Goal: Task Accomplishment & Management: Manage account settings

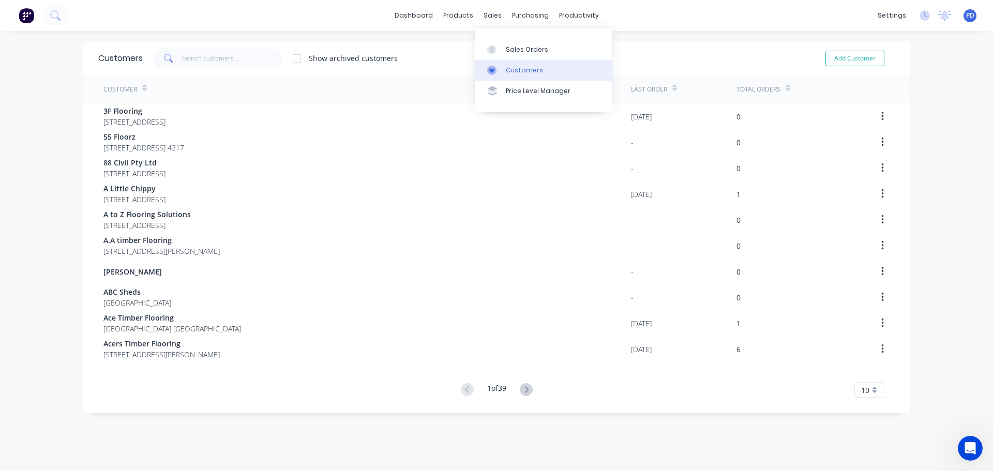
click at [490, 69] on icon at bounding box center [491, 70] width 5 height 5
click at [190, 64] on input "text" at bounding box center [232, 58] width 101 height 21
click at [851, 56] on button "Add Customer" at bounding box center [854, 59] width 59 height 16
select select "AU"
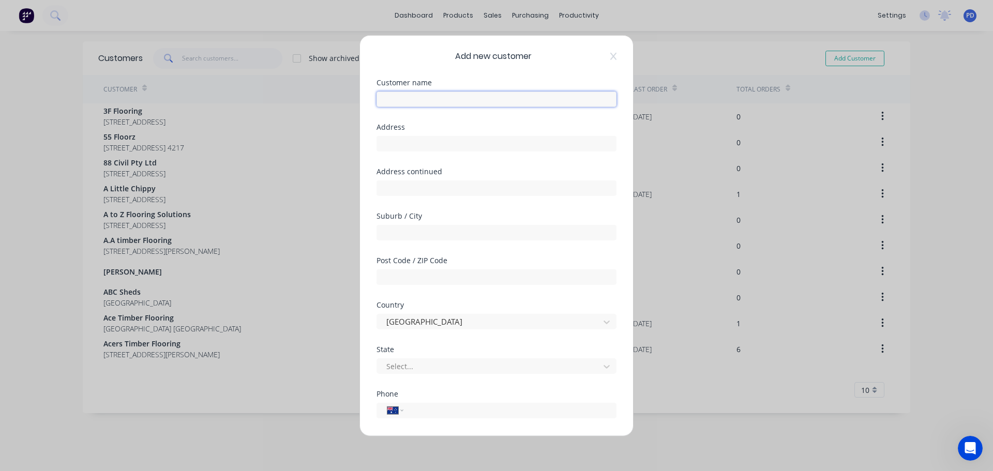
click at [408, 101] on input "text" at bounding box center [496, 99] width 240 height 16
type input "Totally Flooring"
click at [415, 144] on input "text" at bounding box center [496, 143] width 240 height 16
drag, startPoint x: 475, startPoint y: 141, endPoint x: 442, endPoint y: 142, distance: 32.6
click at [442, 142] on input "[STREET_ADDRESS]" at bounding box center [496, 143] width 240 height 16
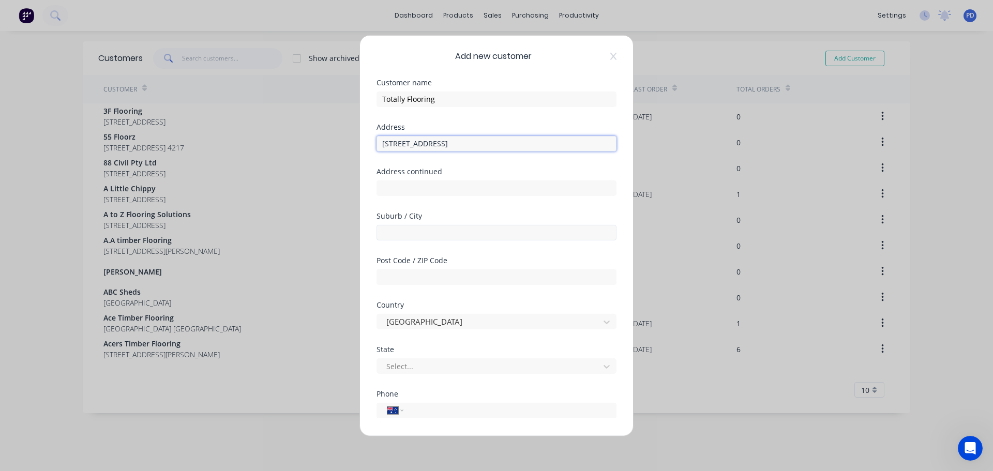
type input "[STREET_ADDRESS]"
click at [413, 233] on input "text" at bounding box center [496, 232] width 240 height 16
type input "Bundall"
click at [410, 363] on div at bounding box center [489, 366] width 209 height 13
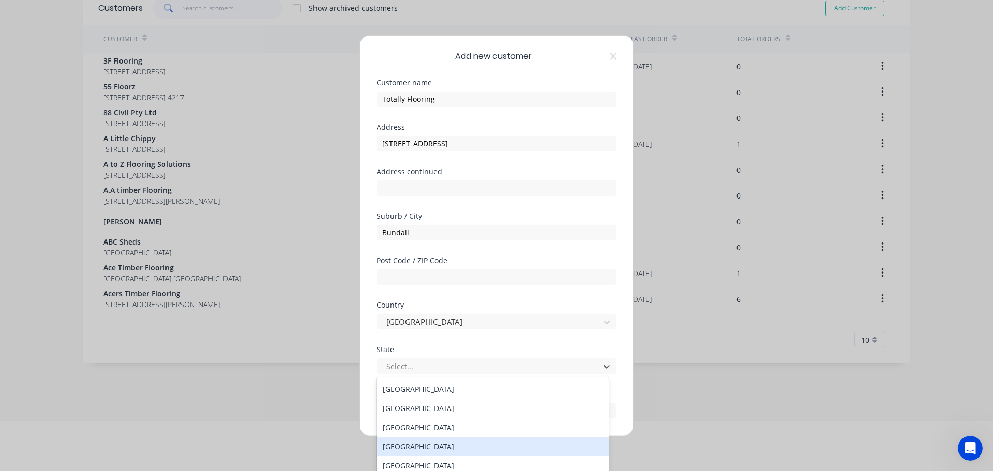
click at [416, 439] on div "[GEOGRAPHIC_DATA]" at bounding box center [492, 446] width 232 height 19
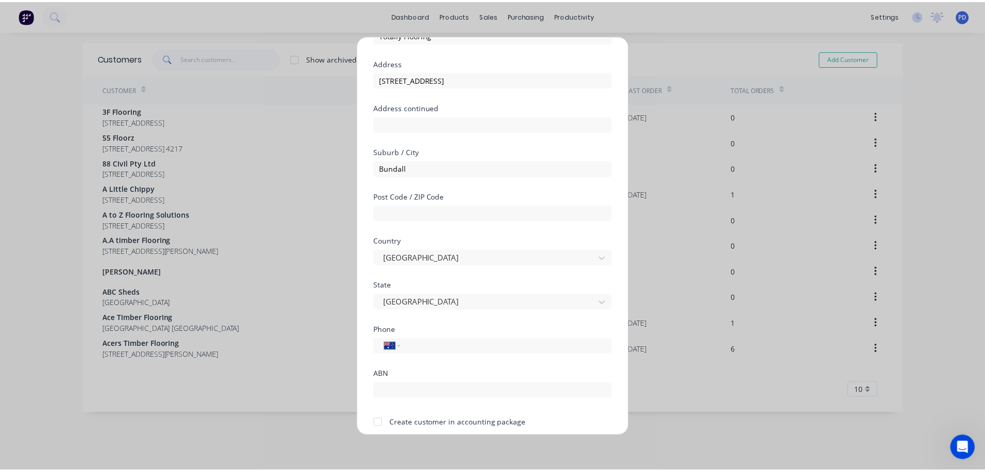
scroll to position [104, 0]
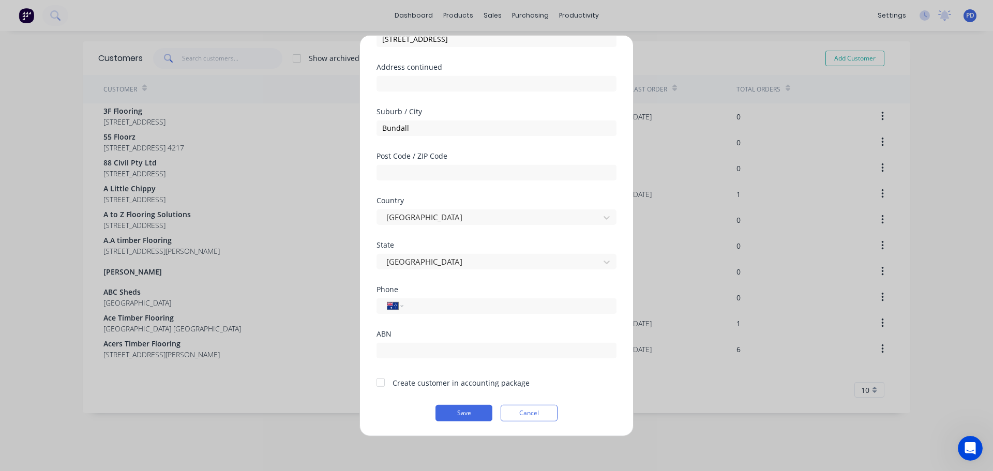
click at [416, 328] on div "Phone International [GEOGRAPHIC_DATA] [GEOGRAPHIC_DATA] [GEOGRAPHIC_DATA] [GEOG…" at bounding box center [496, 307] width 240 height 44
click at [408, 348] on input "text" at bounding box center [496, 350] width 240 height 16
type input "85 762 037 704"
click at [460, 414] on button "Save" at bounding box center [463, 412] width 57 height 17
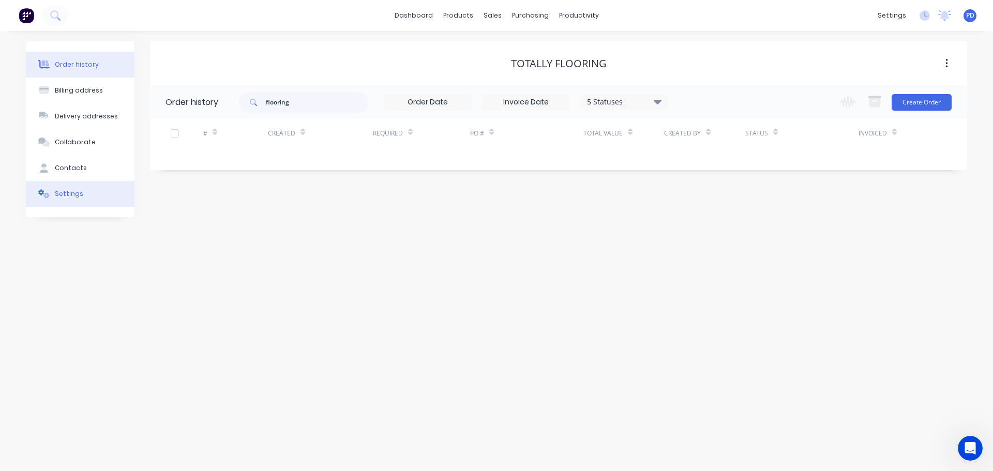
click at [61, 193] on div "Settings" at bounding box center [69, 193] width 28 height 9
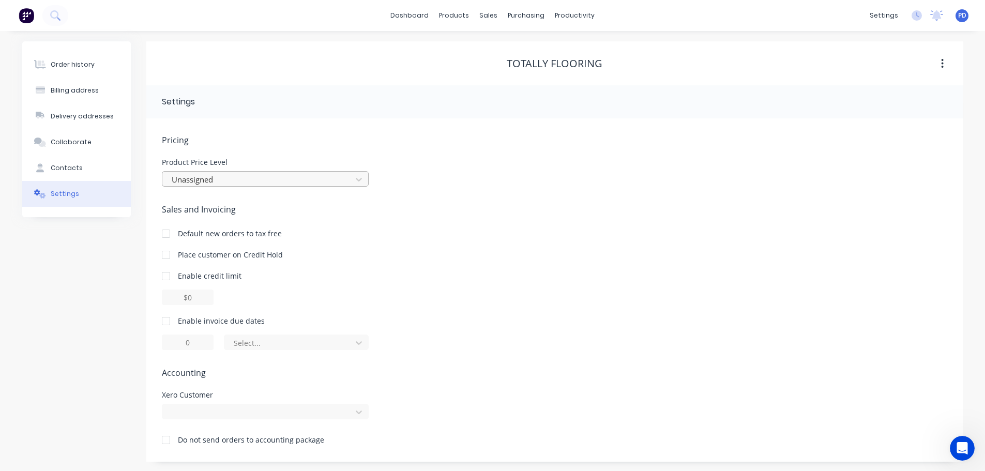
click at [240, 185] on div at bounding box center [259, 179] width 176 height 13
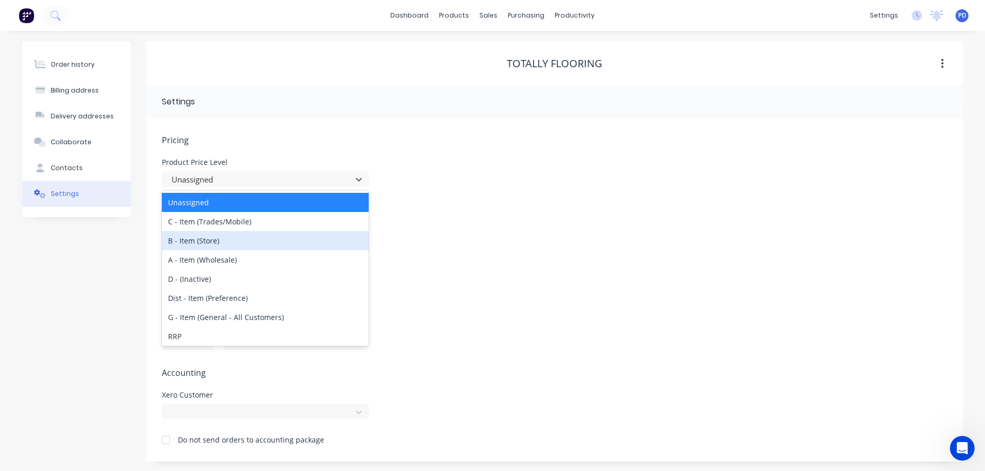
click at [219, 245] on div "B - Item (Store)" at bounding box center [265, 240] width 207 height 19
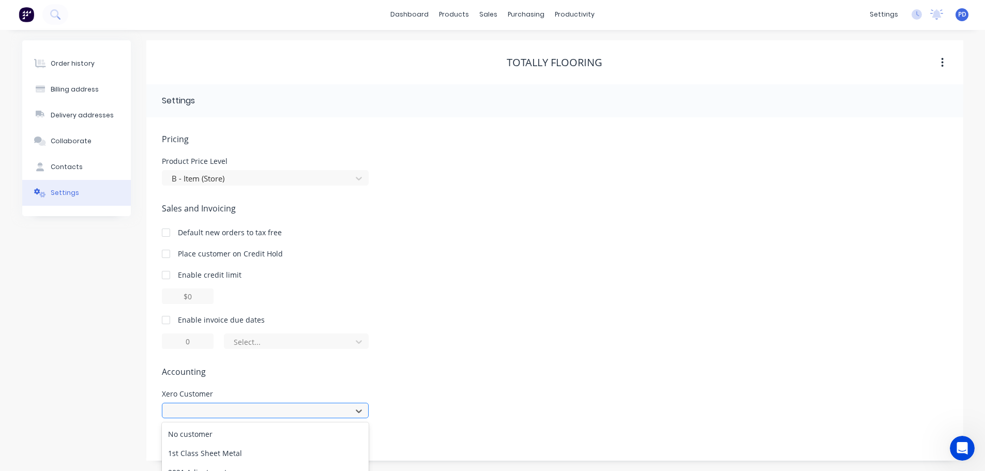
scroll to position [108, 0]
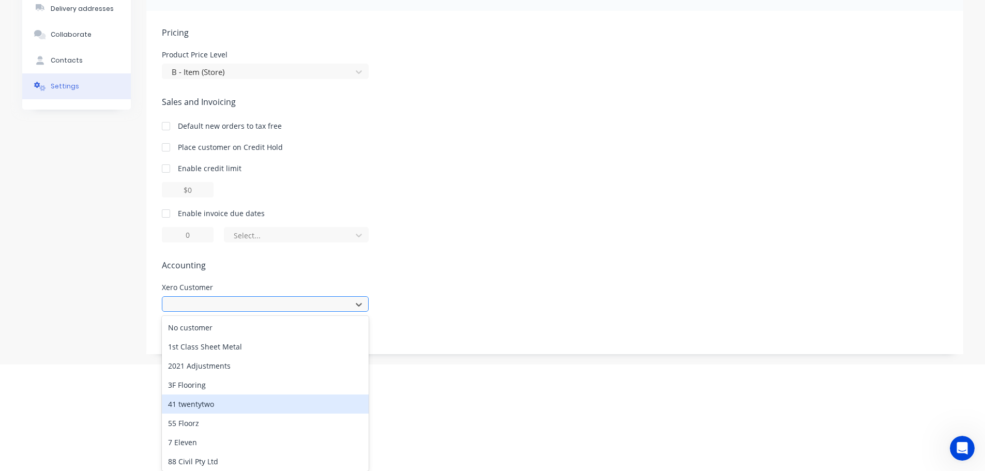
click at [213, 312] on div "991 results available. Use Up and Down to choose options, press Enter to select…" at bounding box center [265, 304] width 207 height 16
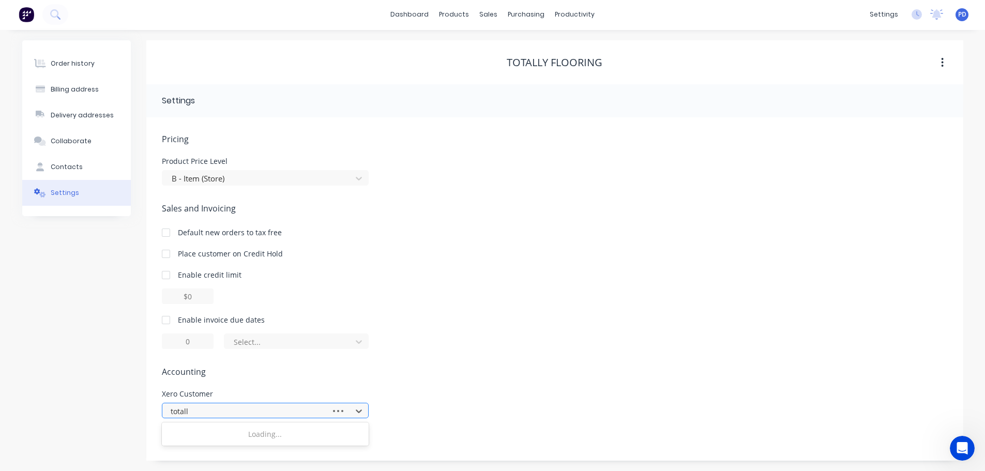
type input "totally"
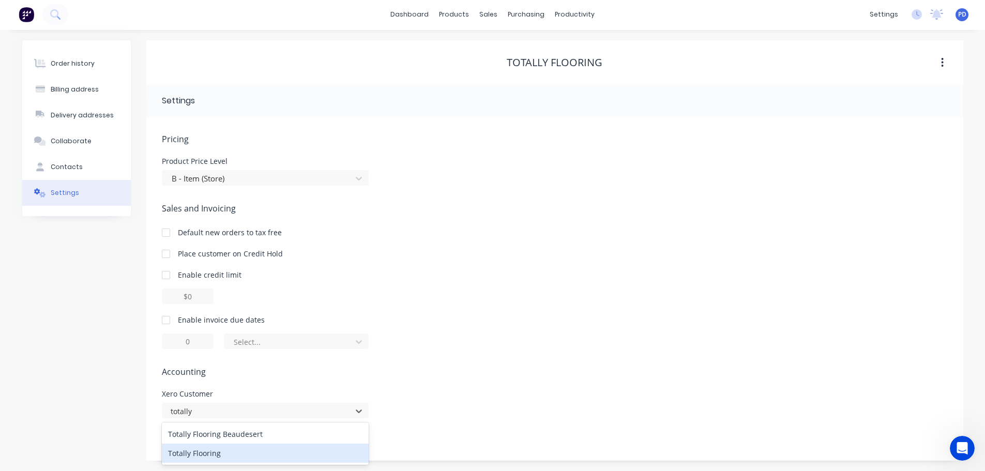
click at [203, 457] on div "Totally Flooring" at bounding box center [265, 453] width 207 height 19
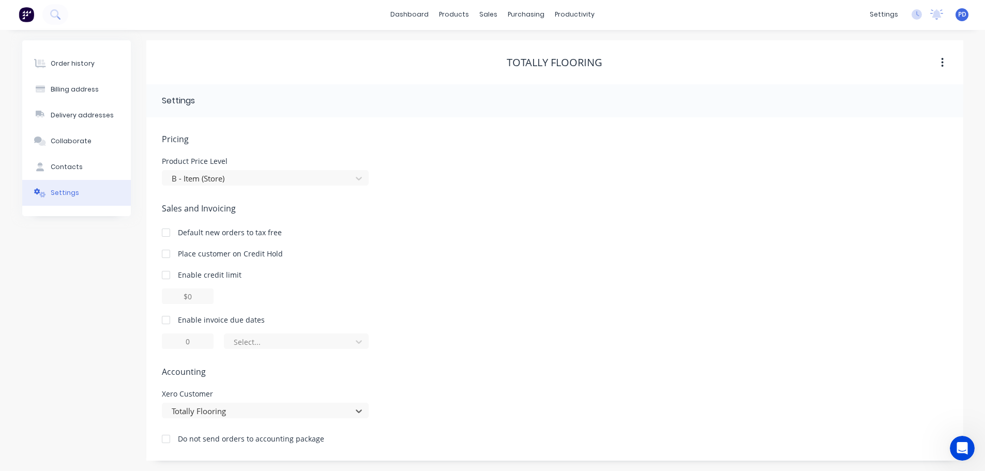
scroll to position [0, 0]
click at [56, 18] on icon at bounding box center [54, 14] width 8 height 8
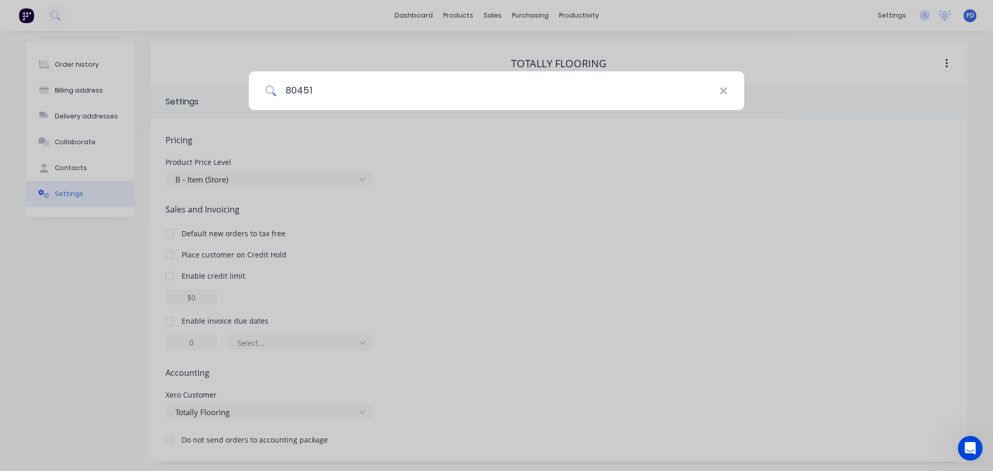
type input "80451"
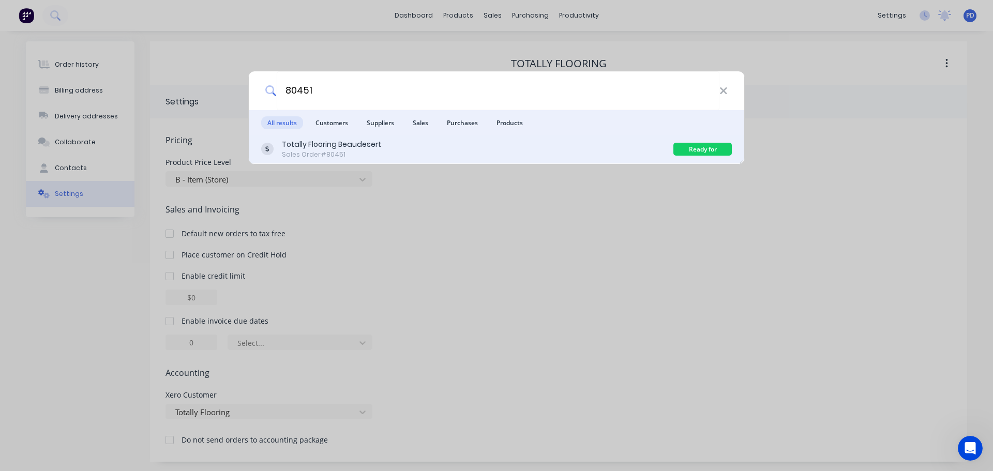
click at [354, 154] on div "Sales Order #80451" at bounding box center [331, 154] width 99 height 9
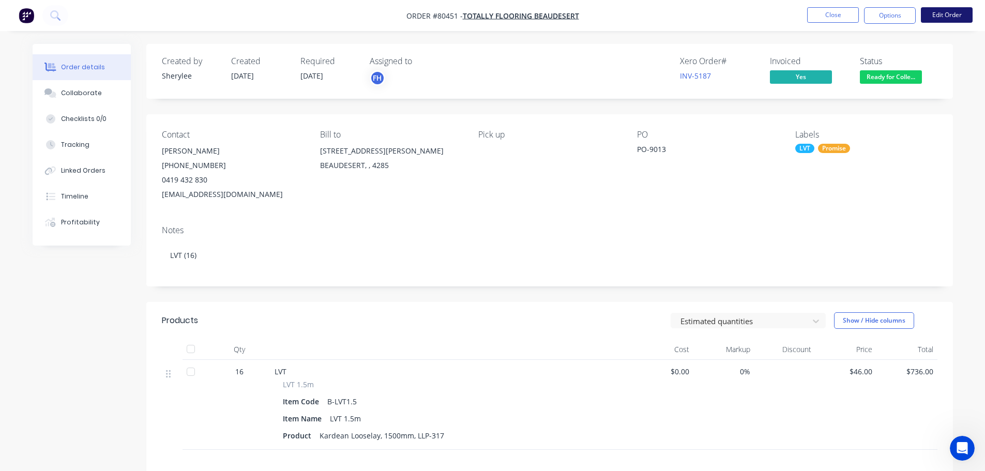
click at [949, 13] on button "Edit Order" at bounding box center [947, 15] width 52 height 16
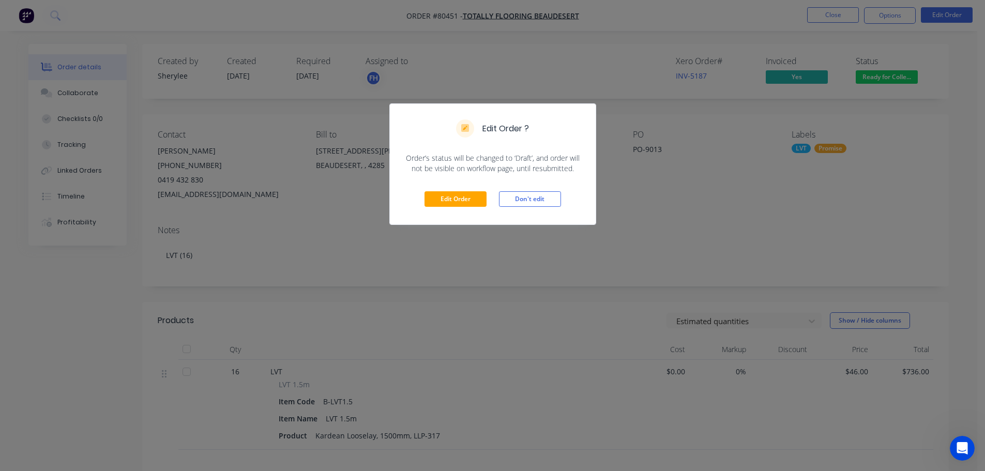
click at [891, 78] on div "Edit Order ? Order’s status will be changed to ‘Draft’, and order will not be v…" at bounding box center [492, 235] width 985 height 471
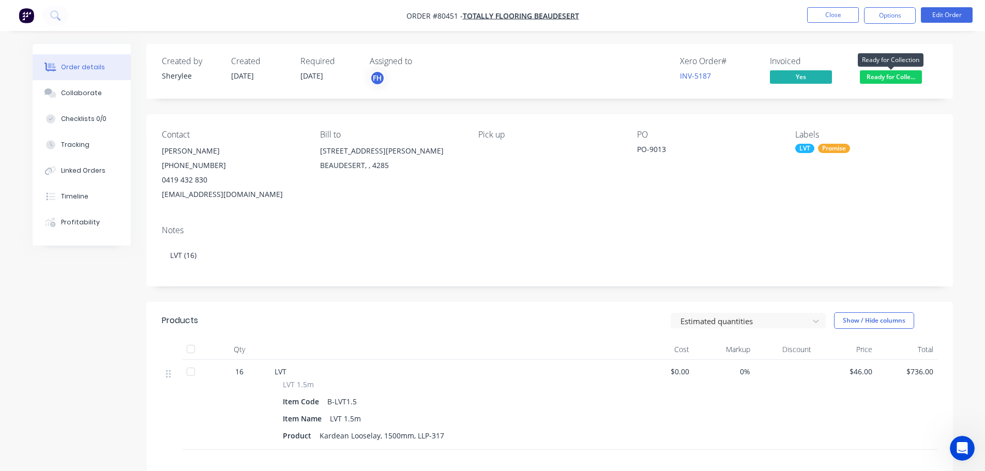
click at [868, 71] on span "Ready for Colle..." at bounding box center [891, 76] width 62 height 13
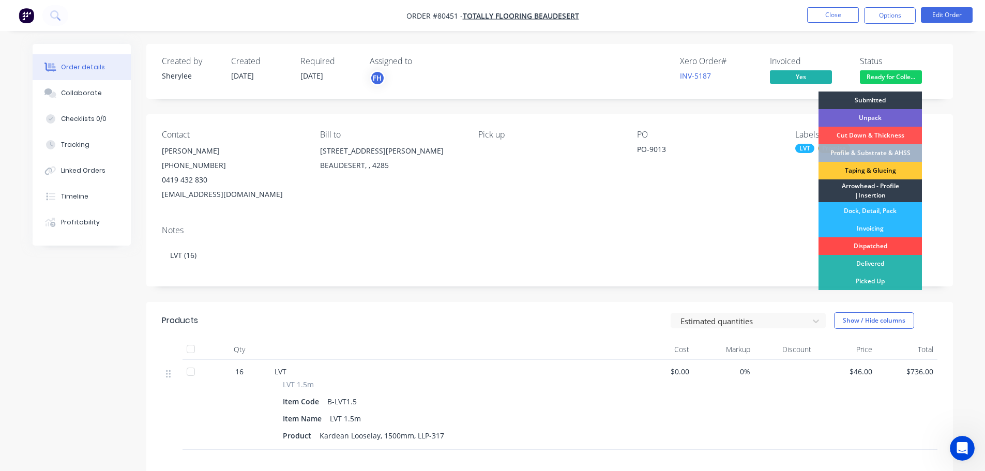
click at [847, 244] on div "Dispatched" at bounding box center [869, 246] width 103 height 18
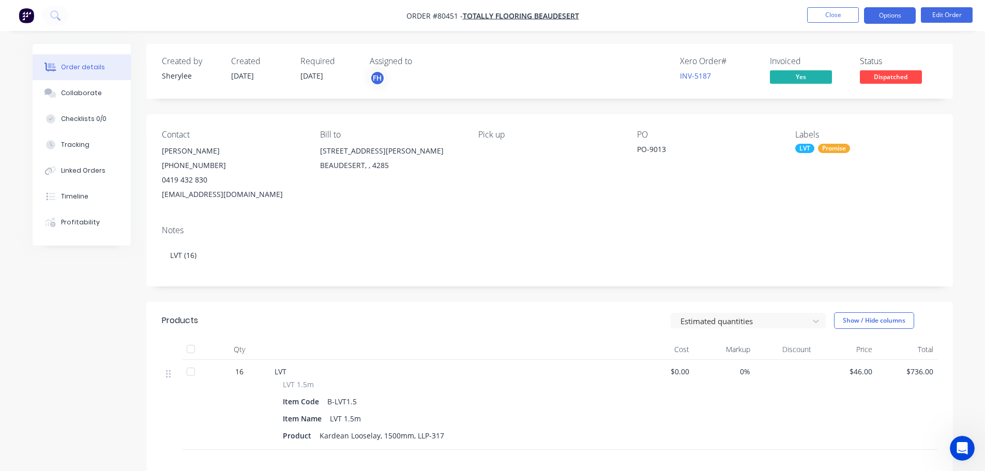
click at [899, 12] on button "Options" at bounding box center [890, 15] width 52 height 17
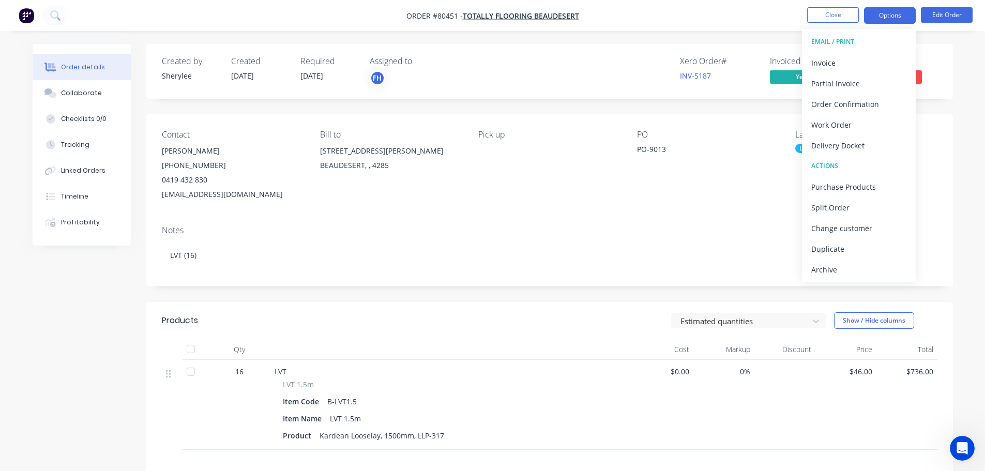
click at [892, 12] on button "Options" at bounding box center [890, 15] width 52 height 17
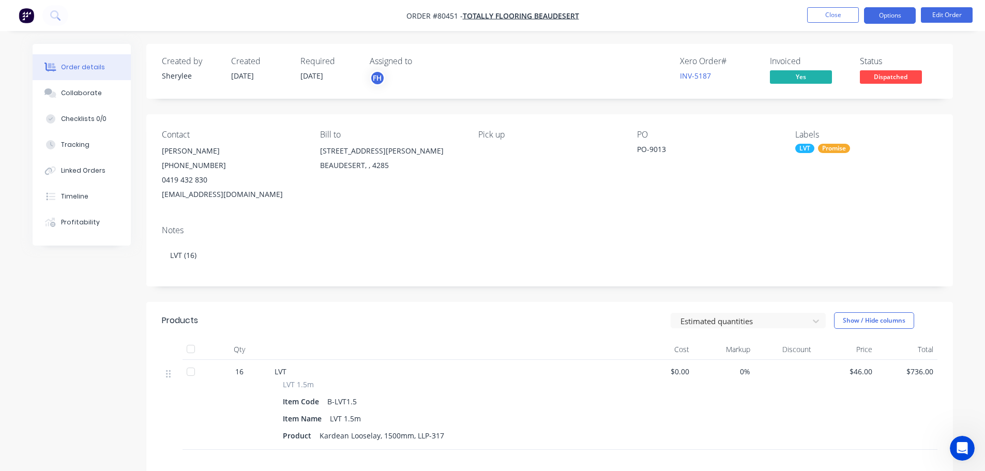
click at [892, 12] on button "Options" at bounding box center [890, 15] width 52 height 17
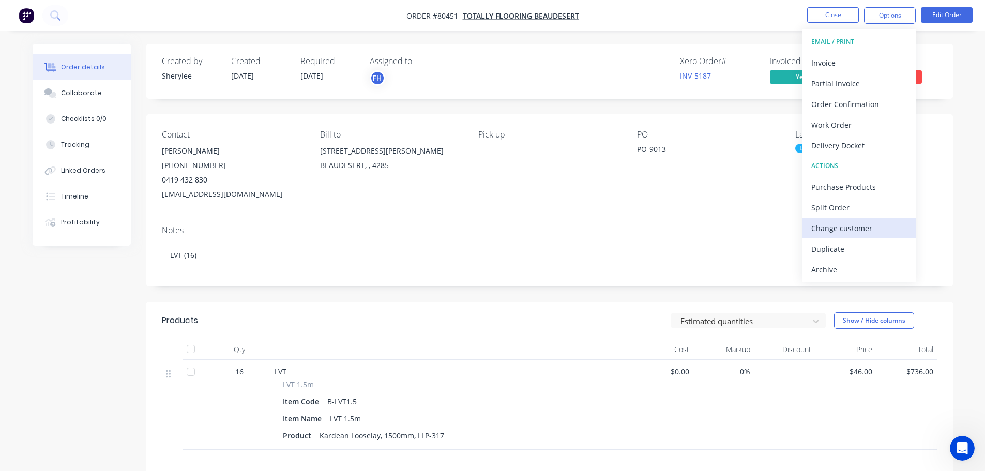
click at [864, 229] on div "Change customer" at bounding box center [858, 228] width 95 height 15
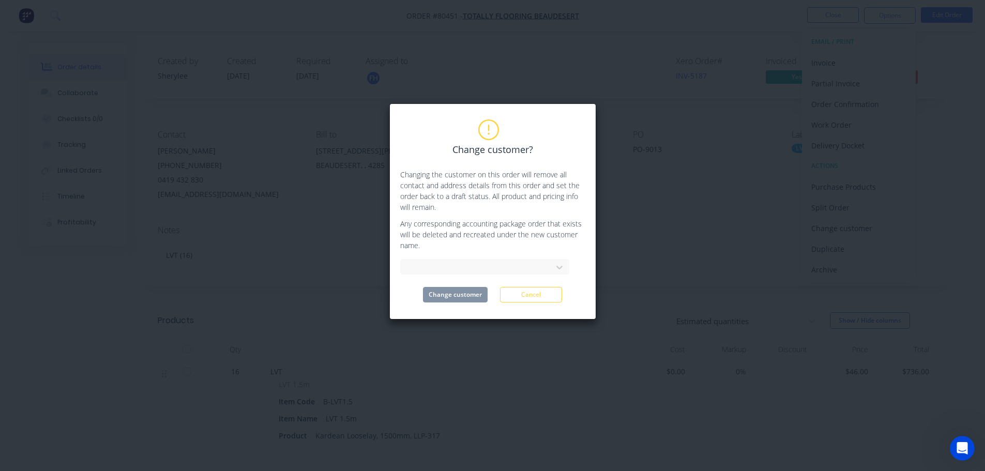
click at [457, 256] on div at bounding box center [484, 265] width 169 height 18
click at [561, 265] on icon at bounding box center [559, 267] width 10 height 10
type input "totall"
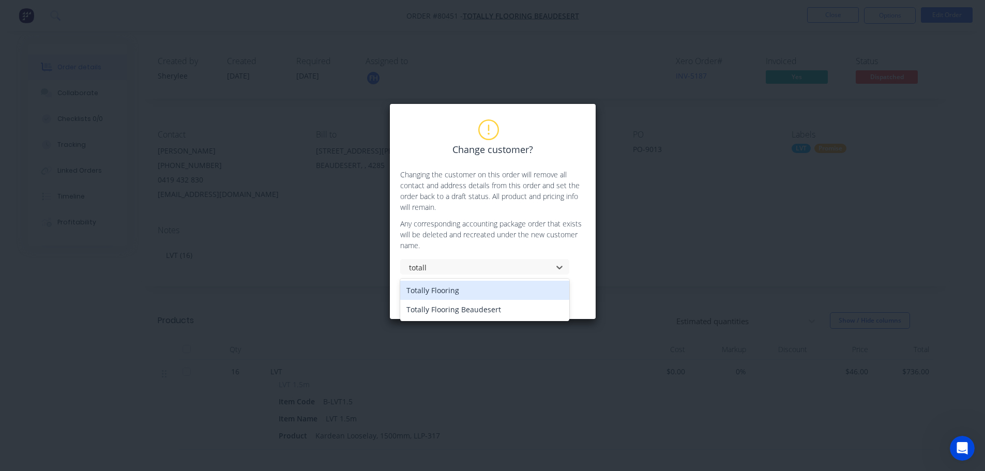
click at [448, 290] on div "Totally Flooring" at bounding box center [484, 290] width 169 height 19
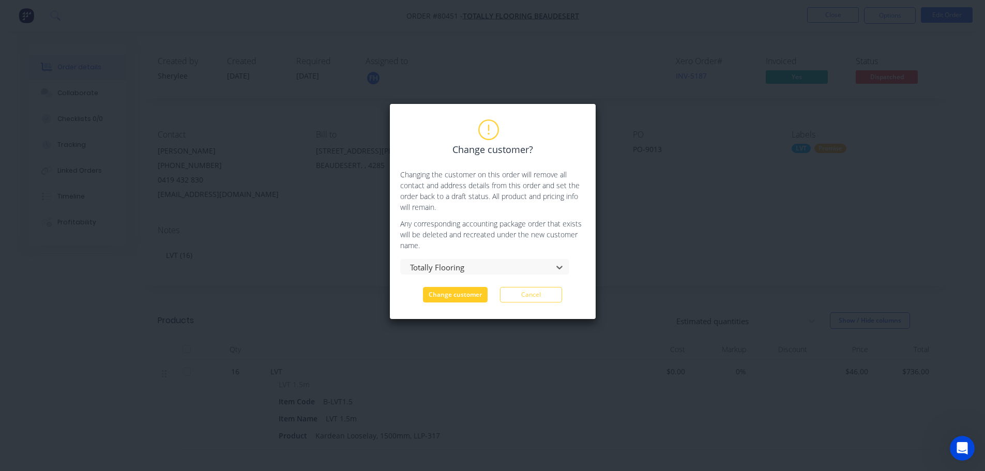
click at [451, 295] on button "Change customer" at bounding box center [455, 295] width 65 height 16
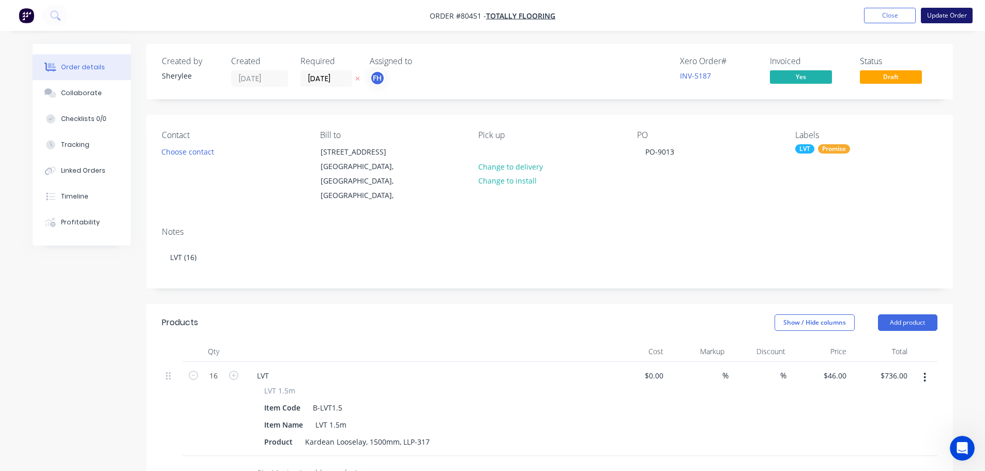
click at [946, 14] on button "Update Order" at bounding box center [947, 16] width 52 height 16
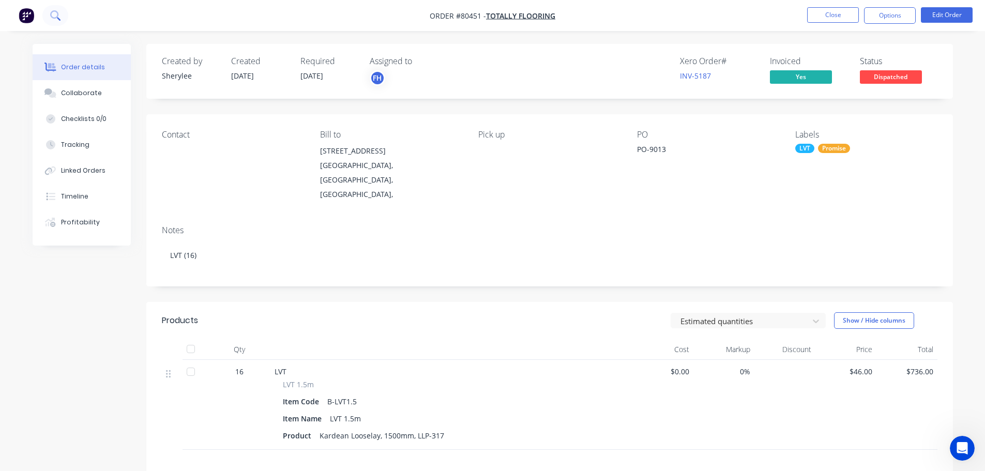
click at [50, 12] on button at bounding box center [55, 15] width 26 height 21
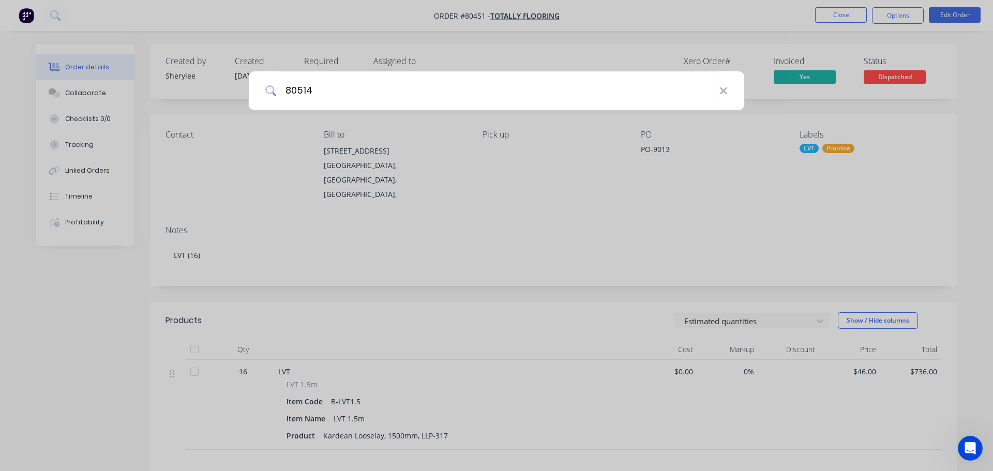
type input "80514"
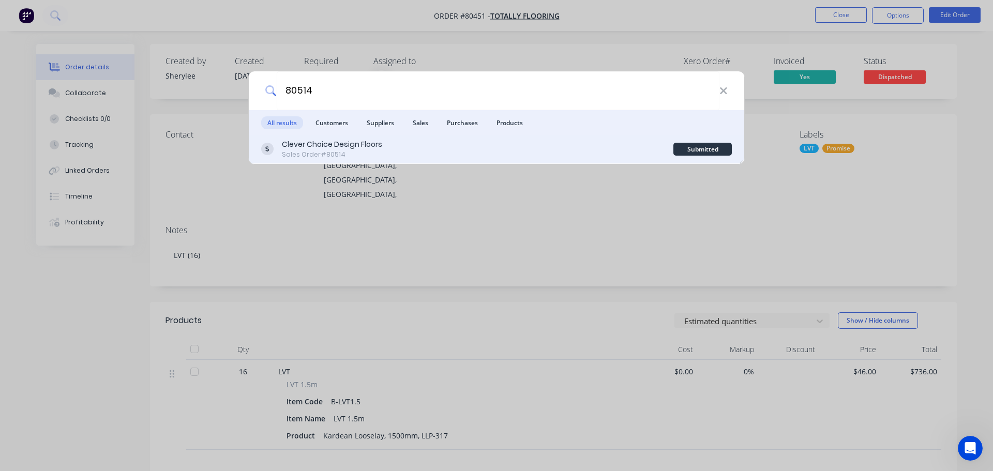
click at [298, 145] on div "Clever Choice Design Floors" at bounding box center [332, 144] width 100 height 11
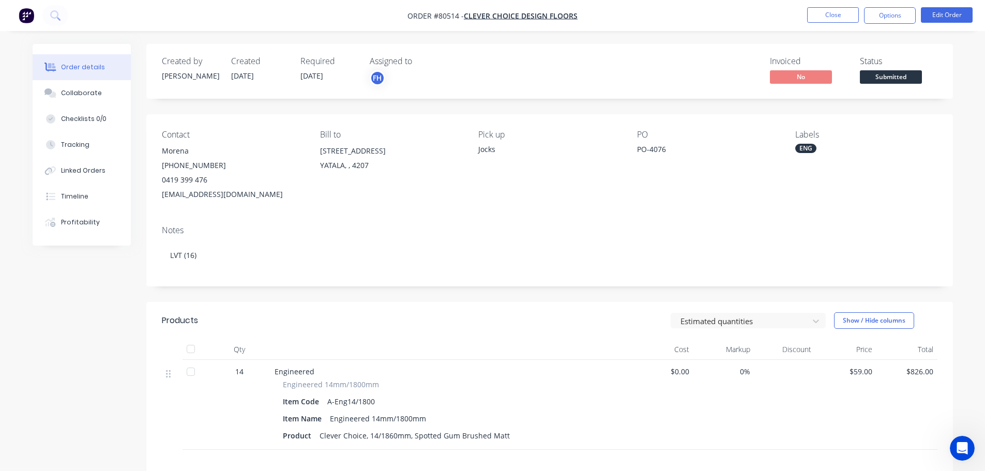
click at [335, 81] on div "Required [DATE]" at bounding box center [328, 71] width 57 height 30
click at [333, 76] on div "Required [DATE]" at bounding box center [328, 71] width 57 height 30
click at [974, 11] on ul "Close Options Edit Order" at bounding box center [890, 15] width 190 height 17
click at [964, 12] on button "Edit Order" at bounding box center [947, 15] width 52 height 16
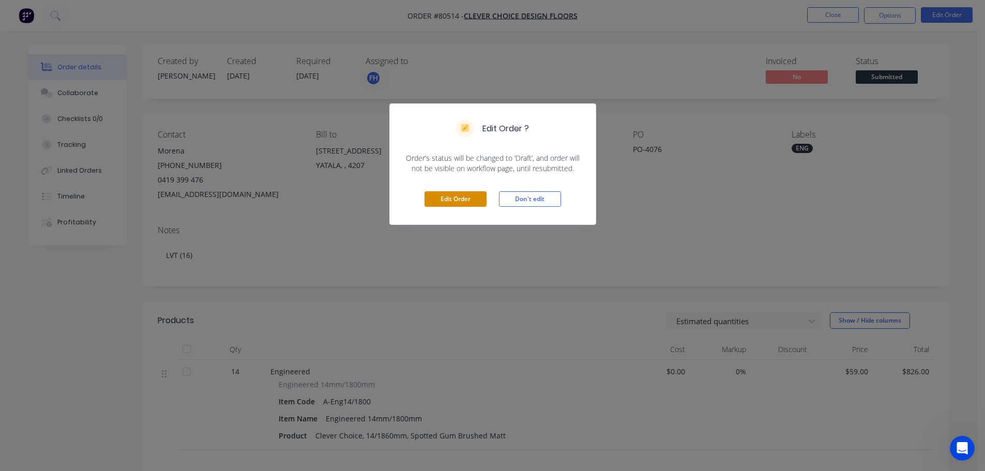
click at [472, 205] on button "Edit Order" at bounding box center [455, 199] width 62 height 16
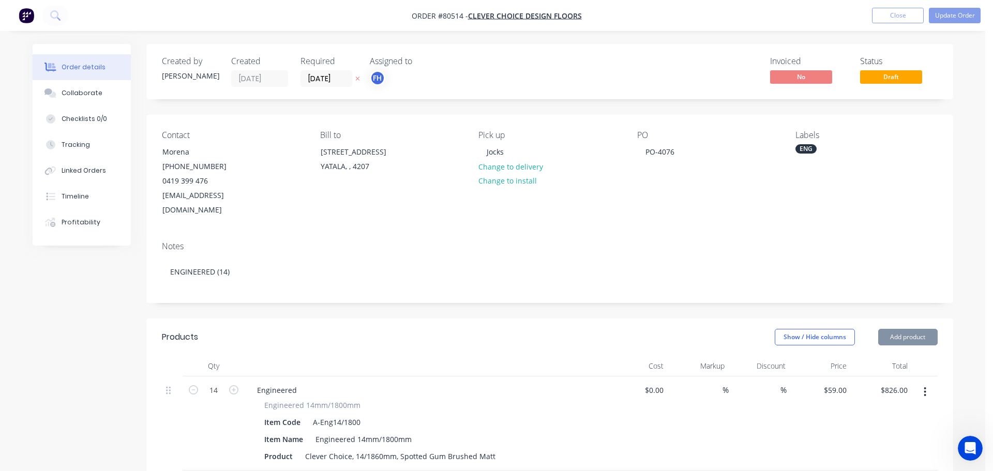
type input "$59.00"
type input "$826.00"
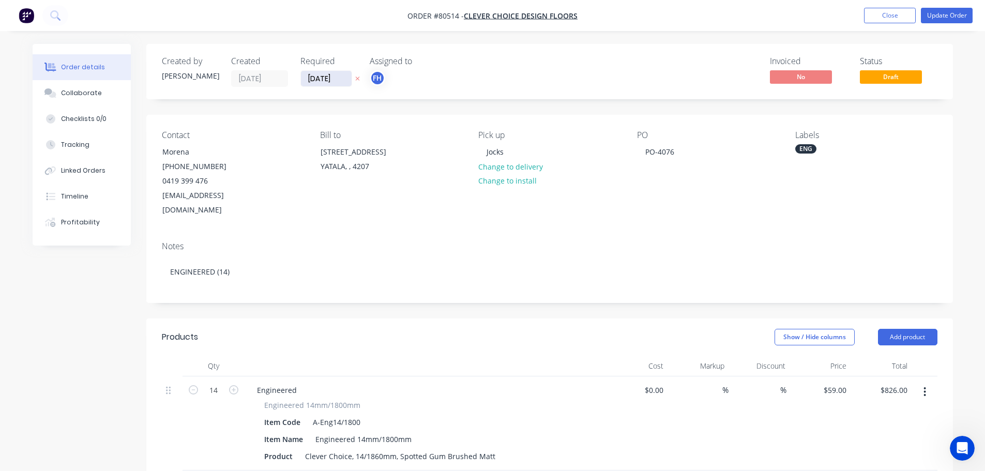
click at [338, 80] on input "[DATE]" at bounding box center [326, 79] width 51 height 16
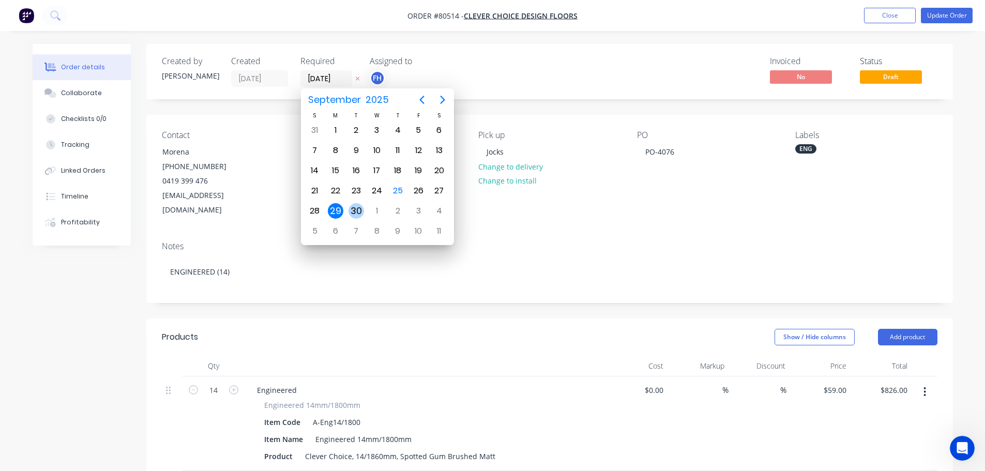
click at [360, 216] on div "30" at bounding box center [356, 211] width 16 height 16
type input "[DATE]"
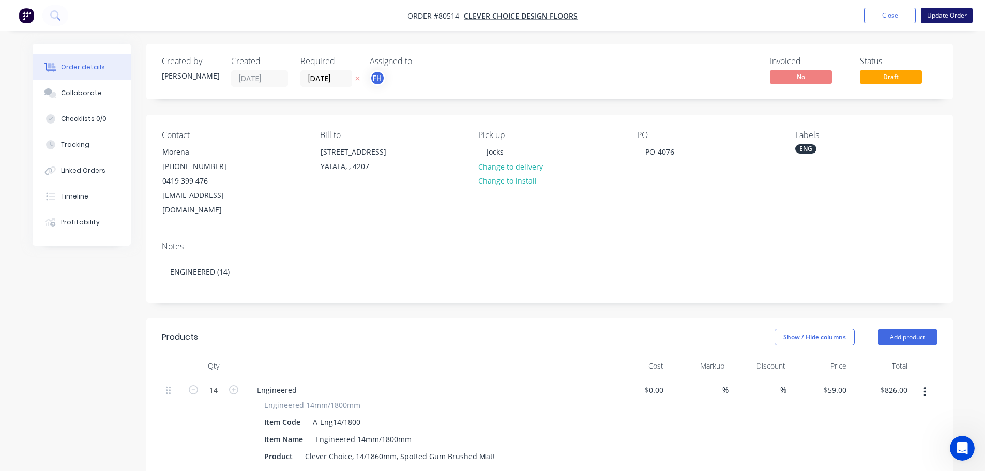
click at [940, 15] on button "Update Order" at bounding box center [947, 16] width 52 height 16
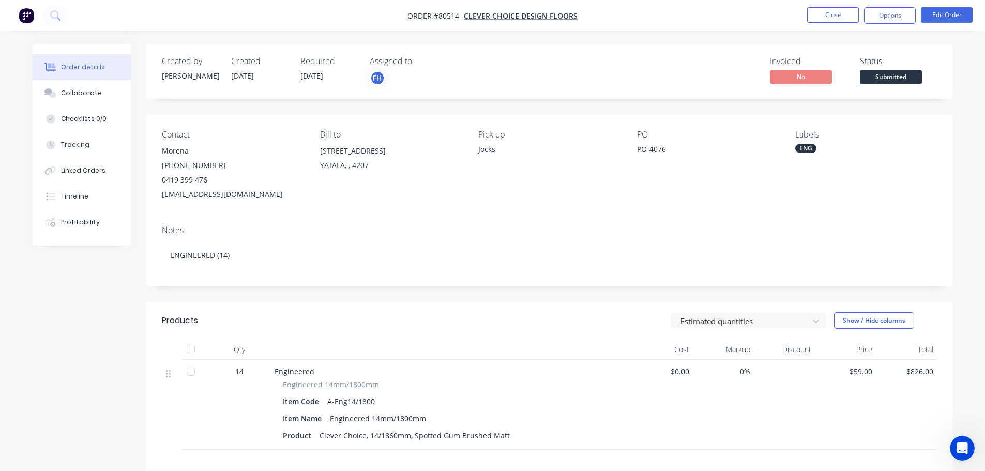
click at [484, 151] on div "Jocks" at bounding box center [549, 149] width 142 height 11
click at [488, 150] on div "Jocks" at bounding box center [549, 149] width 142 height 11
